Goal: Find specific page/section: Find specific page/section

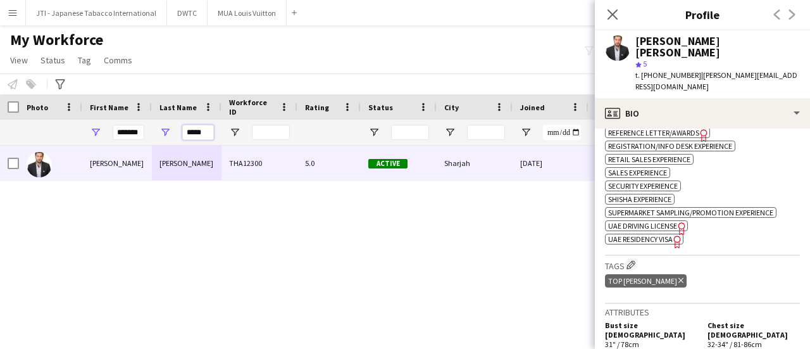
drag, startPoint x: 210, startPoint y: 132, endPoint x: 156, endPoint y: 122, distance: 54.0
click at [166, 122] on div "*****" at bounding box center [187, 132] width 70 height 25
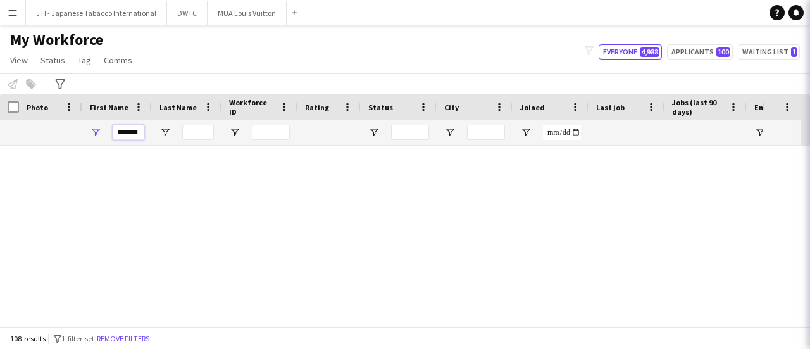
click at [85, 126] on div "*******" at bounding box center [117, 132] width 70 height 25
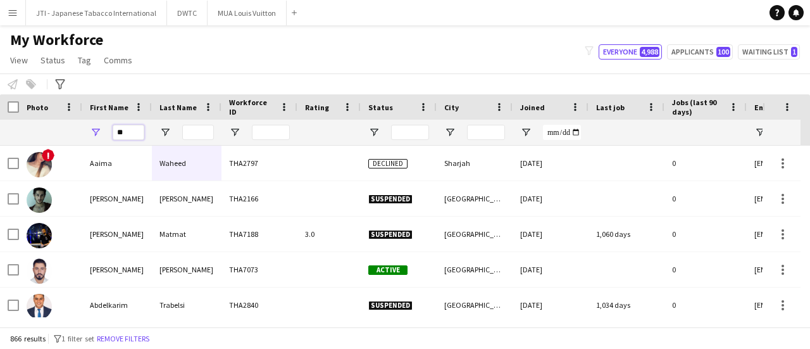
type input "*"
click at [22, 9] on button "Menu" at bounding box center [12, 12] width 25 height 25
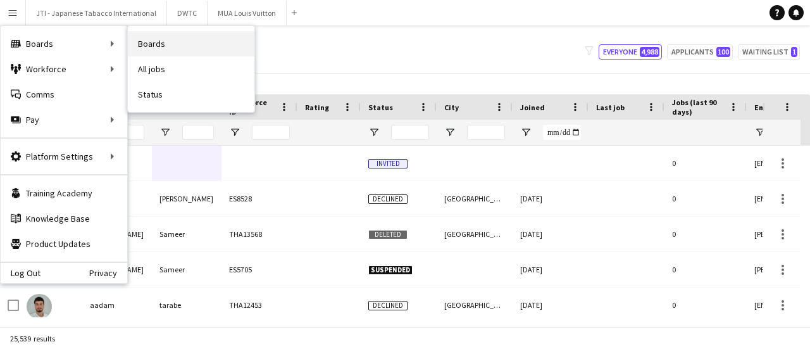
click at [151, 41] on link "Boards" at bounding box center [191, 43] width 127 height 25
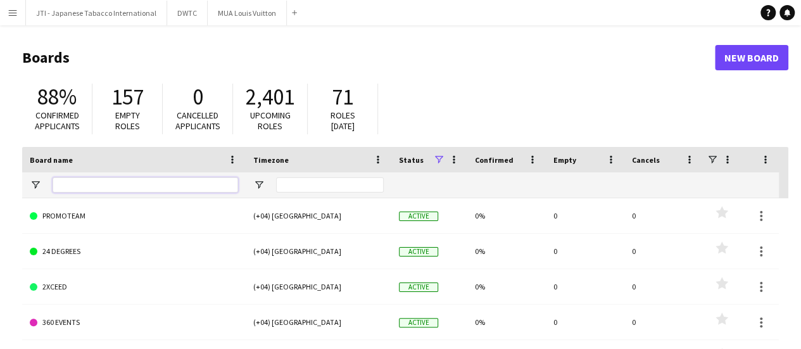
click at [160, 182] on input "Board name Filter Input" at bounding box center [146, 184] width 186 height 15
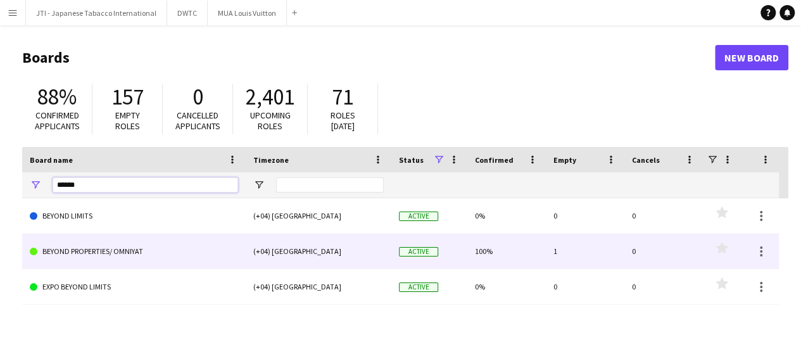
type input "******"
click at [146, 253] on link "BEYOND PROPERTIES/ OMNIYAT" at bounding box center [134, 251] width 208 height 35
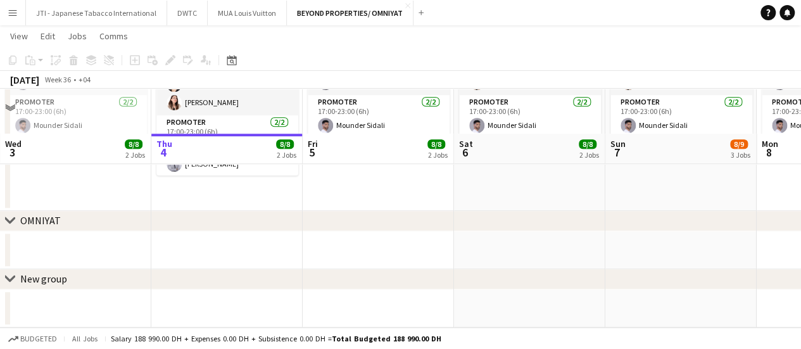
scroll to position [27, 0]
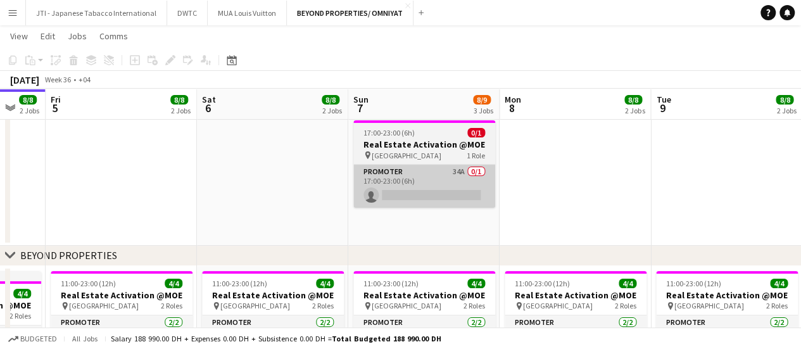
drag, startPoint x: 226, startPoint y: 179, endPoint x: 384, endPoint y: 188, distance: 157.9
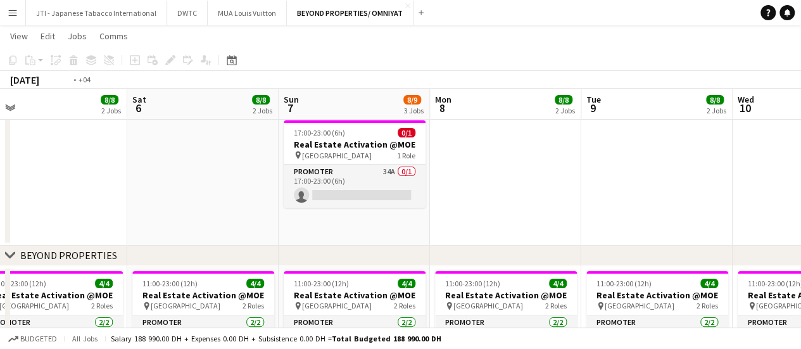
drag, startPoint x: 75, startPoint y: 205, endPoint x: 665, endPoint y: 178, distance: 590.7
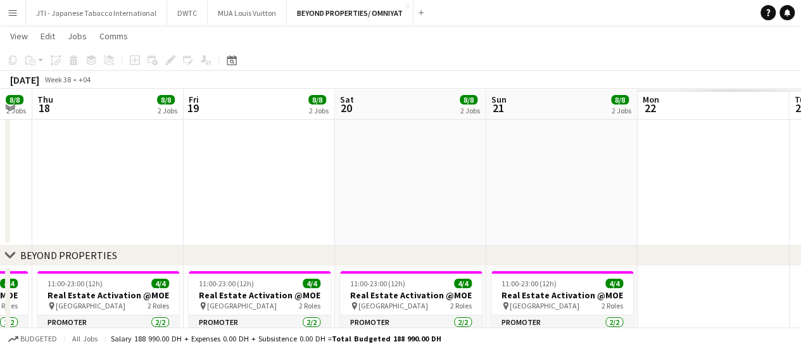
drag, startPoint x: 619, startPoint y: 214, endPoint x: 633, endPoint y: 232, distance: 22.7
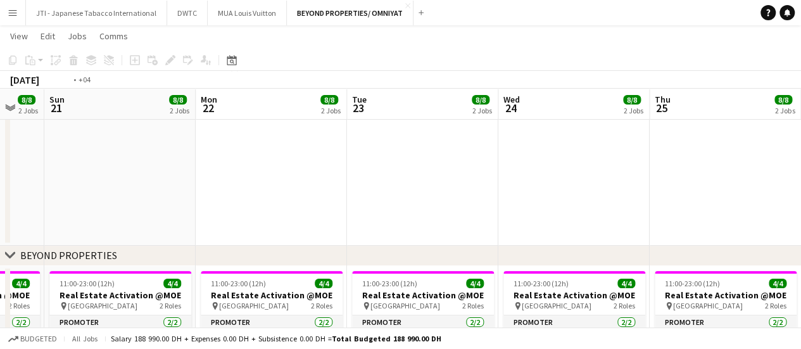
drag, startPoint x: 619, startPoint y: 235, endPoint x: 570, endPoint y: 256, distance: 53.0
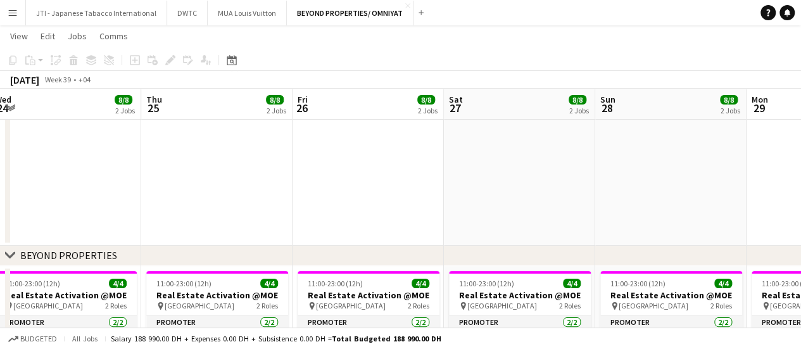
drag, startPoint x: 252, startPoint y: 274, endPoint x: 550, endPoint y: 234, distance: 300.3
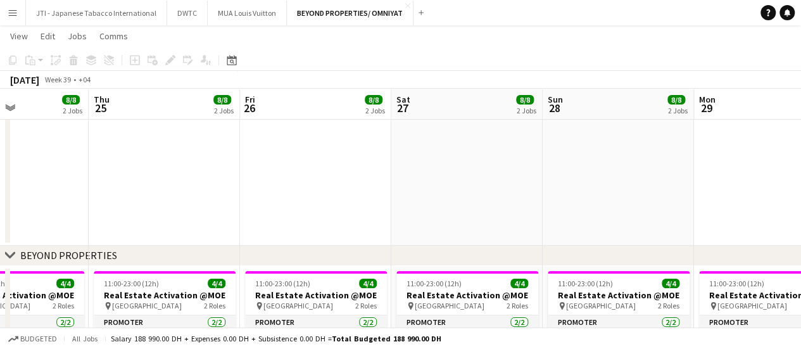
drag, startPoint x: 581, startPoint y: 247, endPoint x: 501, endPoint y: 239, distance: 80.1
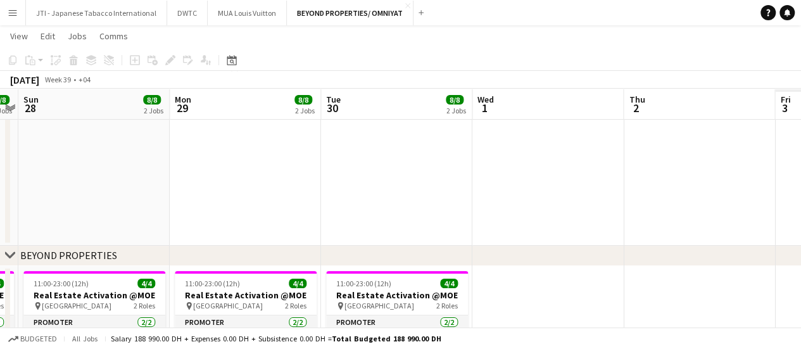
drag, startPoint x: 308, startPoint y: 191, endPoint x: 474, endPoint y: 184, distance: 166.0
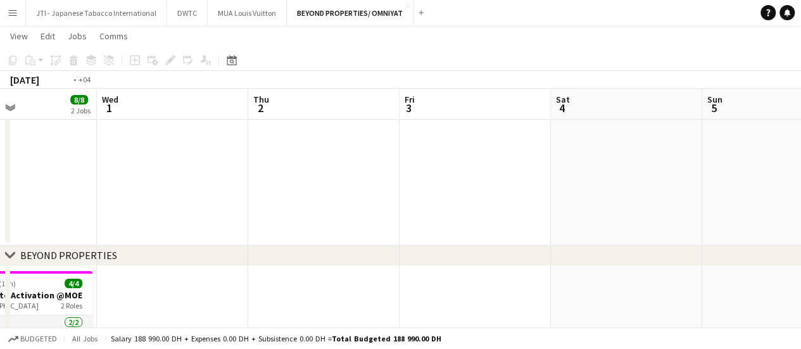
scroll to position [0, 323]
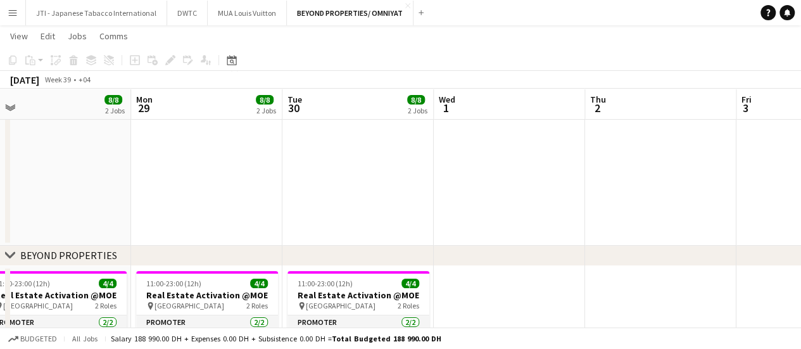
drag, startPoint x: 691, startPoint y: 186, endPoint x: 652, endPoint y: 190, distance: 38.9
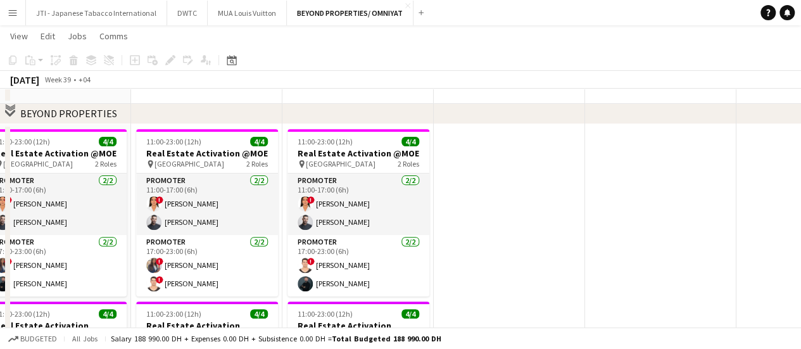
scroll to position [63, 0]
